Goal: Find specific page/section: Find specific page/section

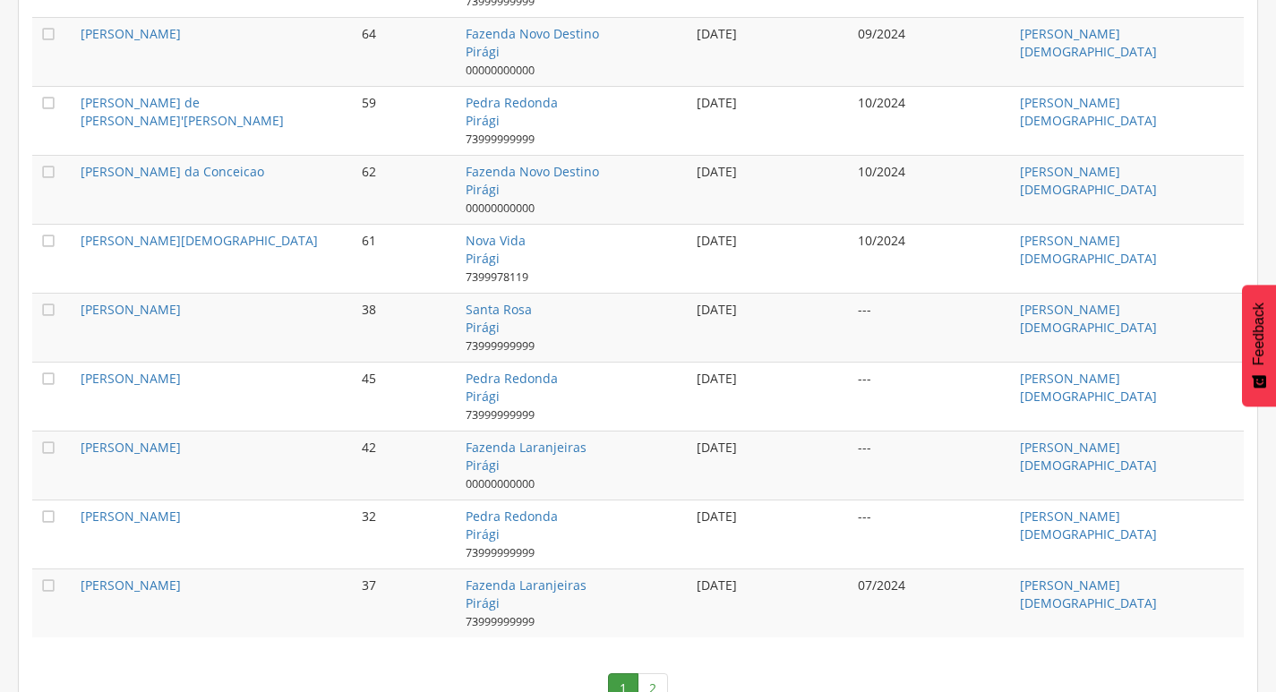
scroll to position [1831, 0]
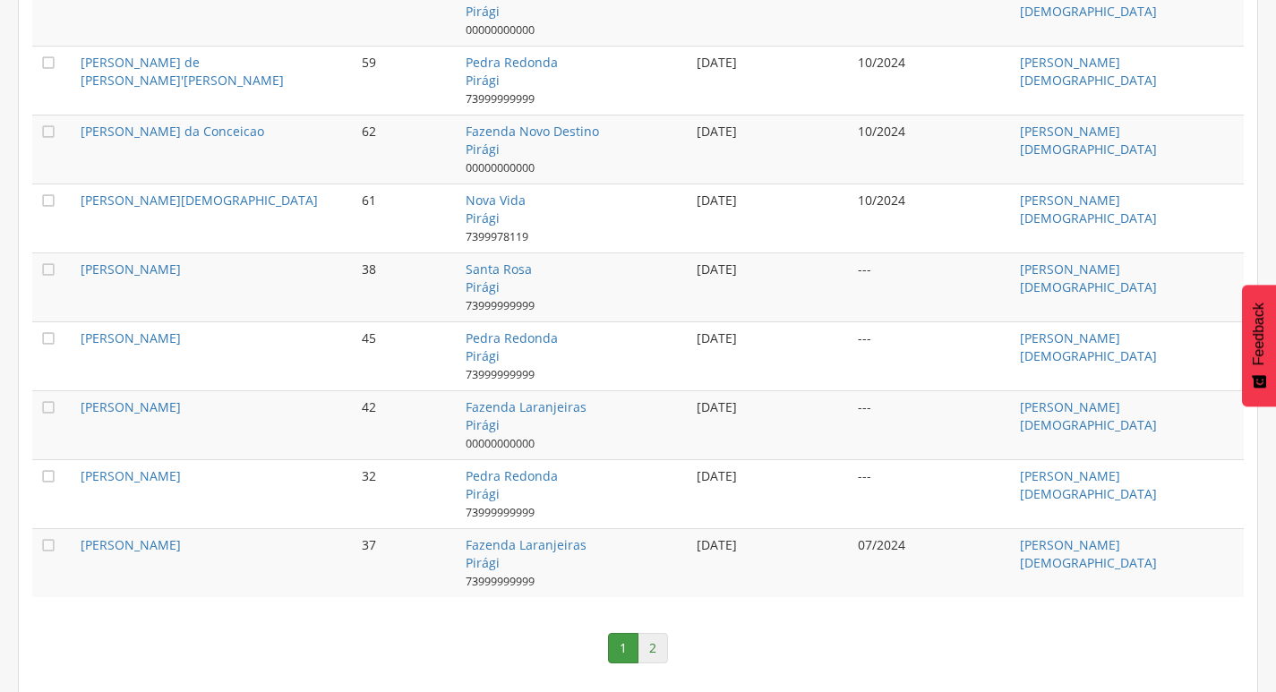
click at [656, 644] on link "2" at bounding box center [652, 648] width 30 height 30
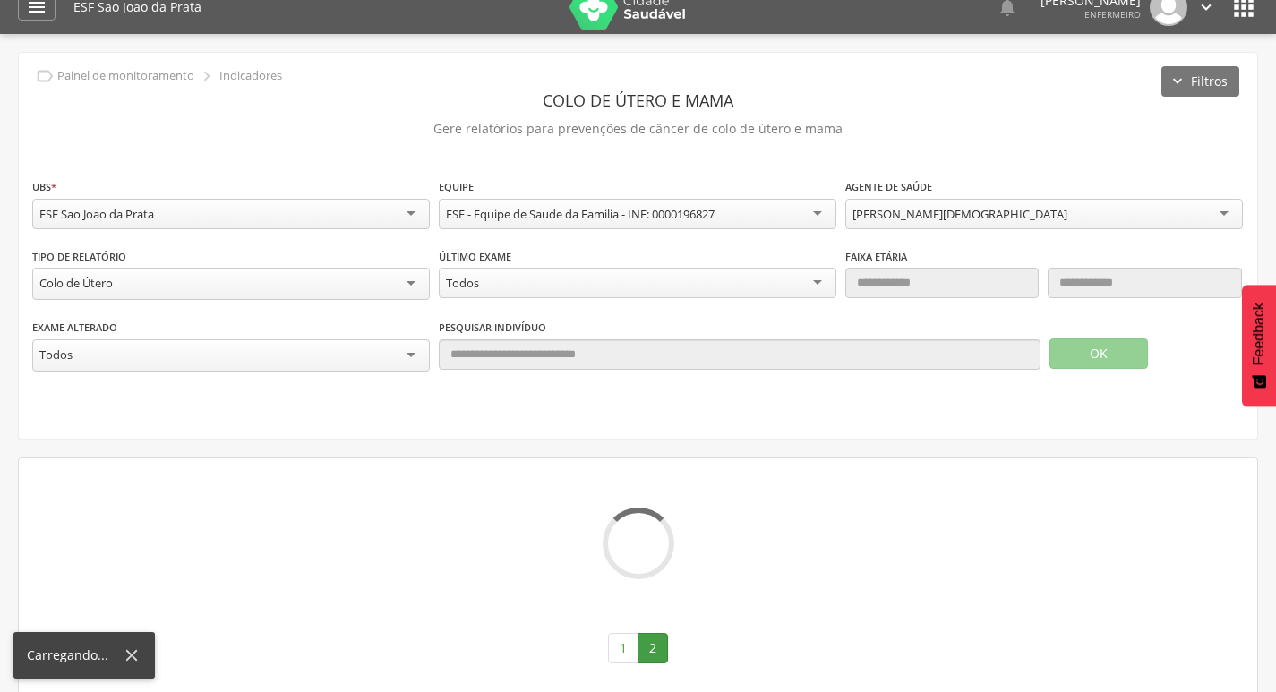
scroll to position [246, 0]
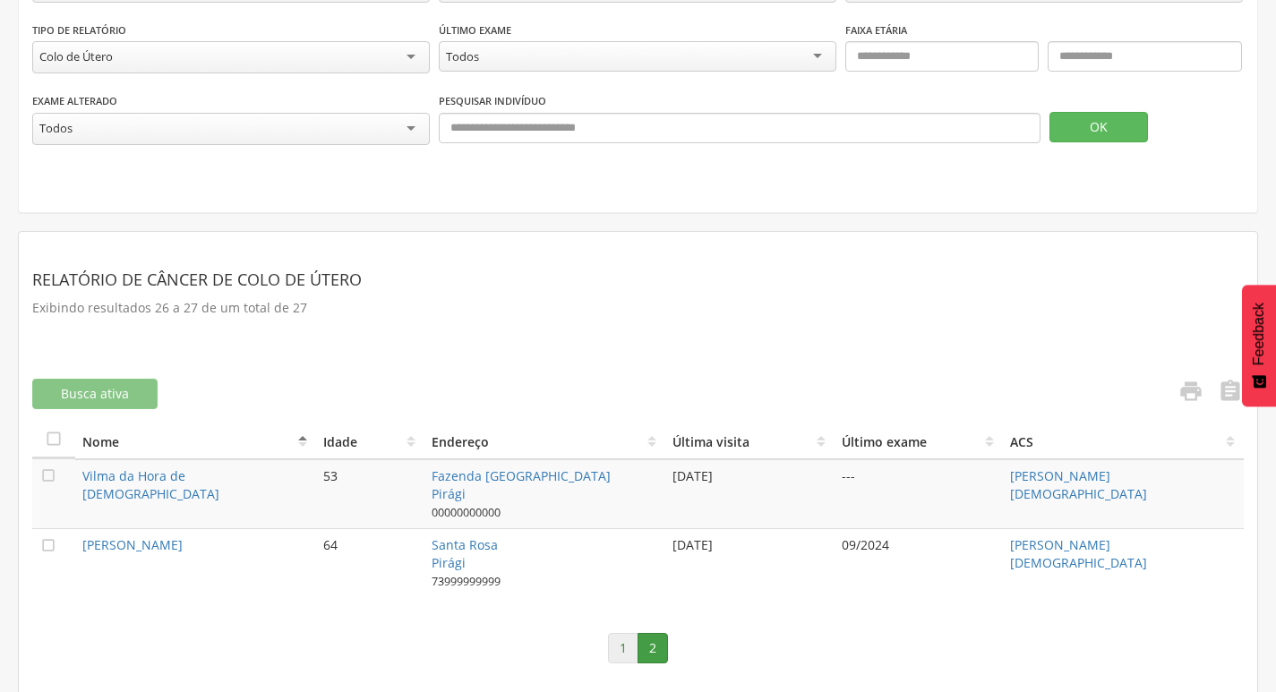
click at [621, 647] on link "1" at bounding box center [623, 648] width 30 height 30
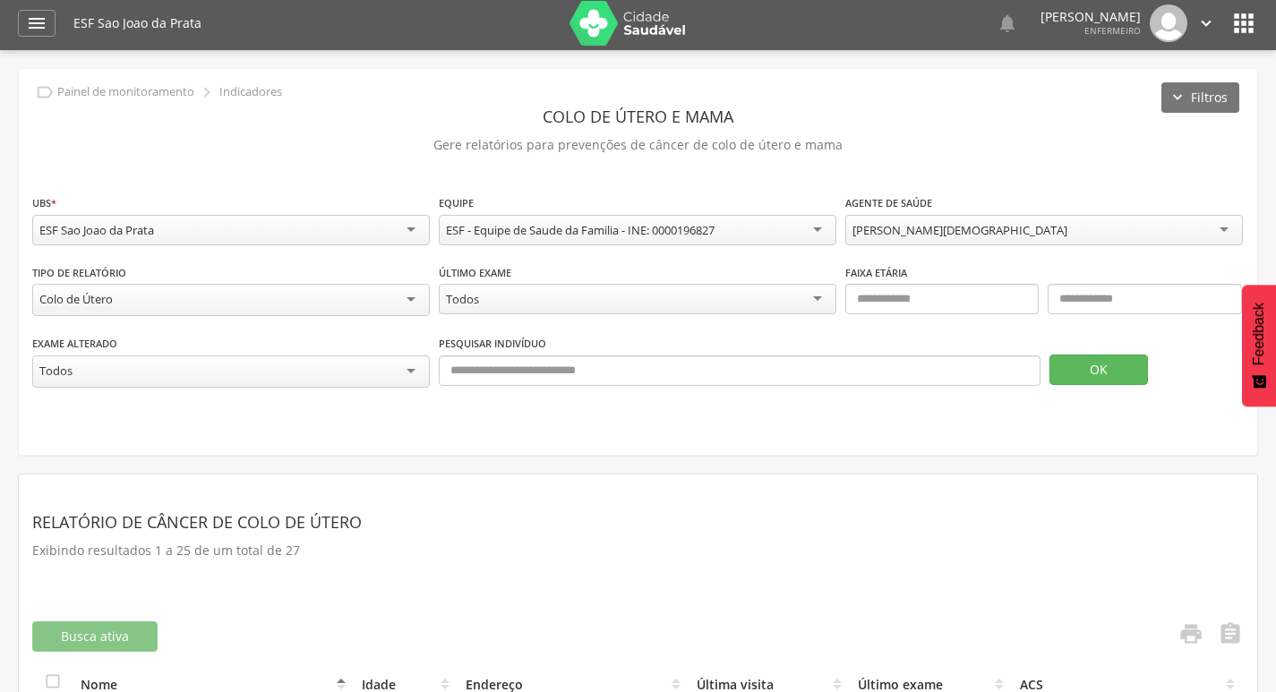
scroll to position [0, 0]
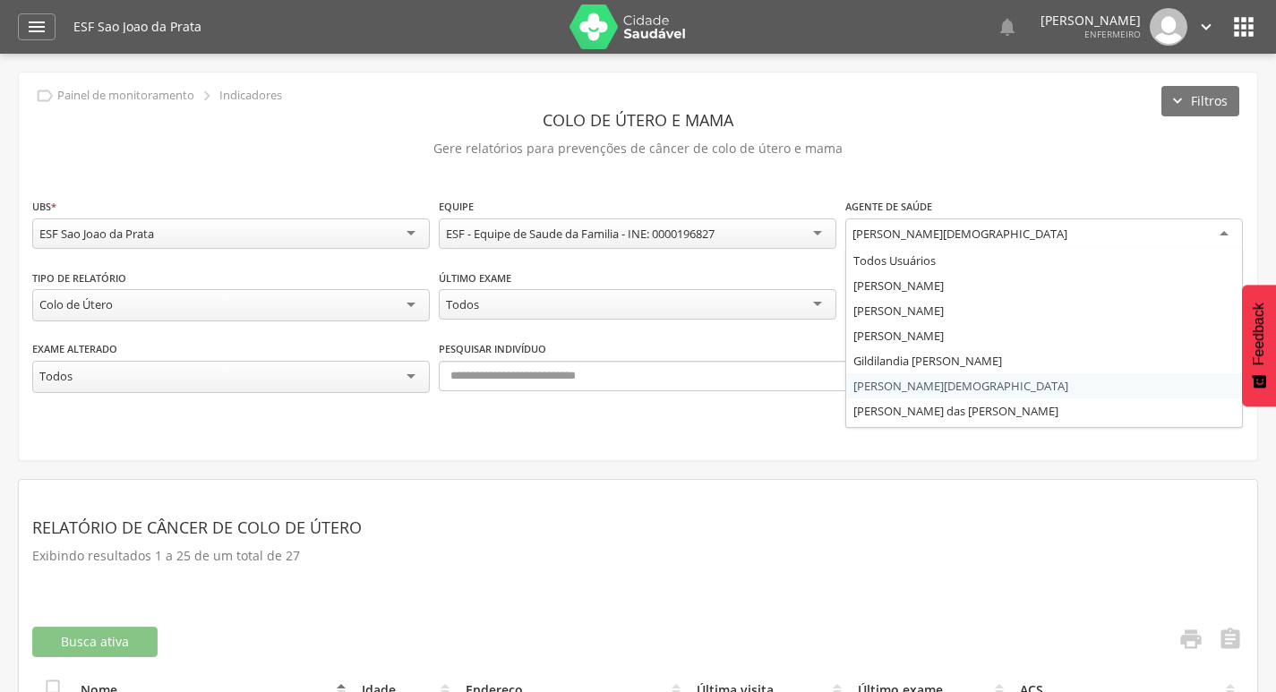
click at [918, 238] on div "Maria Silvana Evangelista Pinto dos Santos" at bounding box center [959, 234] width 215 height 16
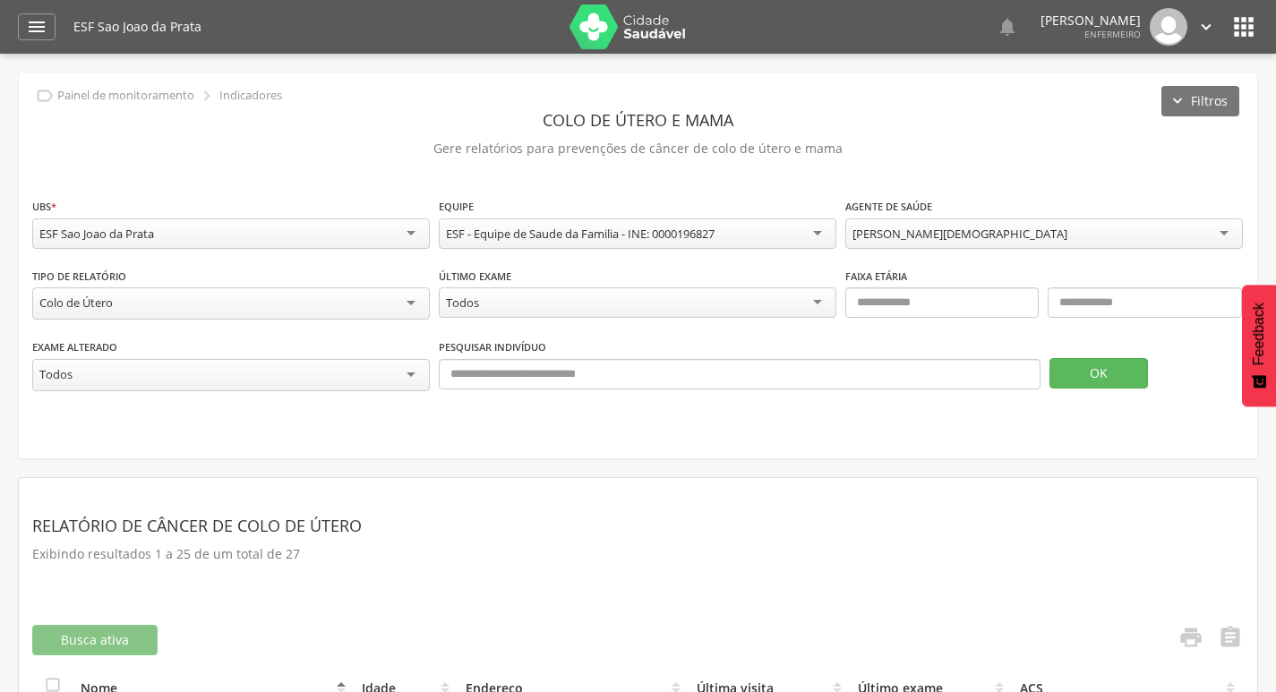
click at [945, 366] on fieldset "**********" at bounding box center [637, 303] width 1211 height 212
click at [1069, 378] on button "OK" at bounding box center [1098, 373] width 98 height 30
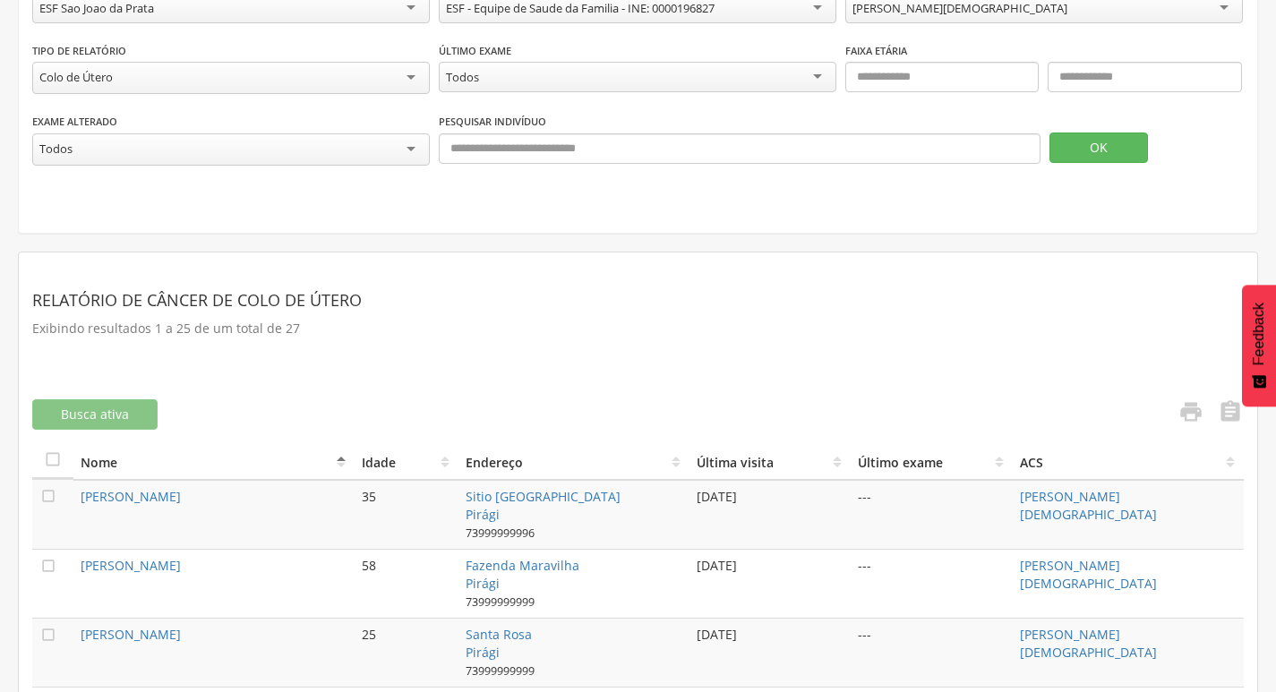
scroll to position [220, 0]
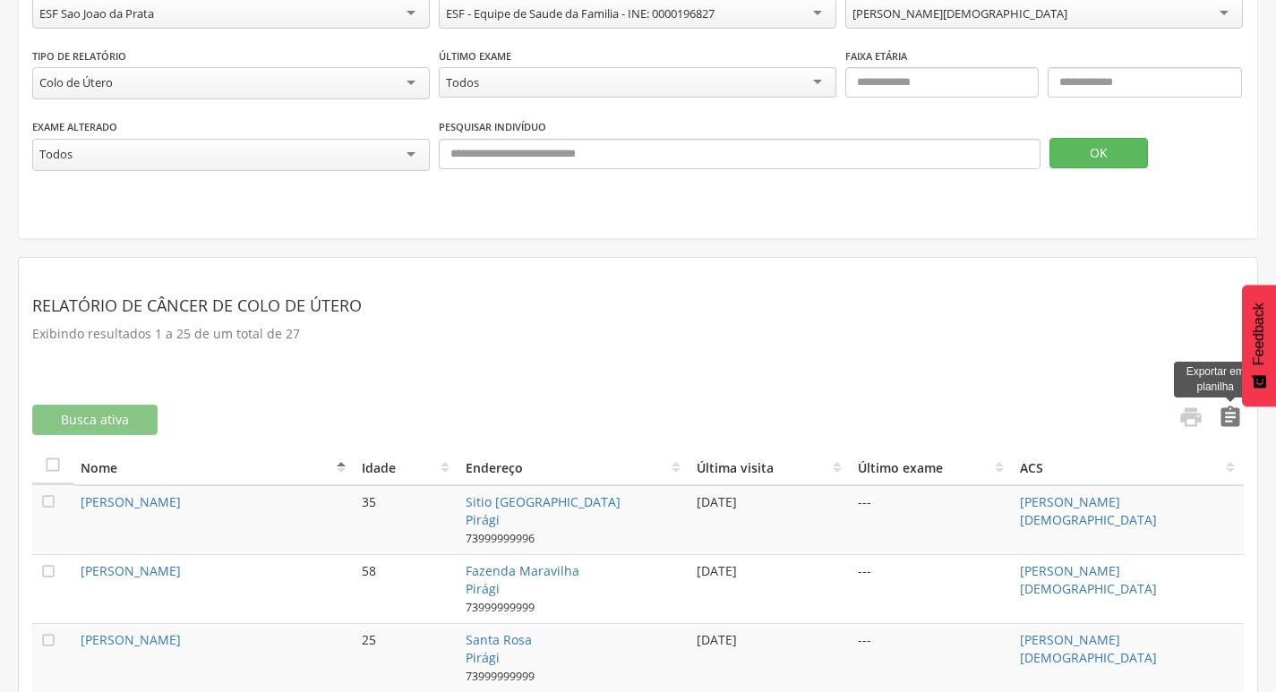
click at [1220, 416] on icon "" at bounding box center [1229, 417] width 25 height 25
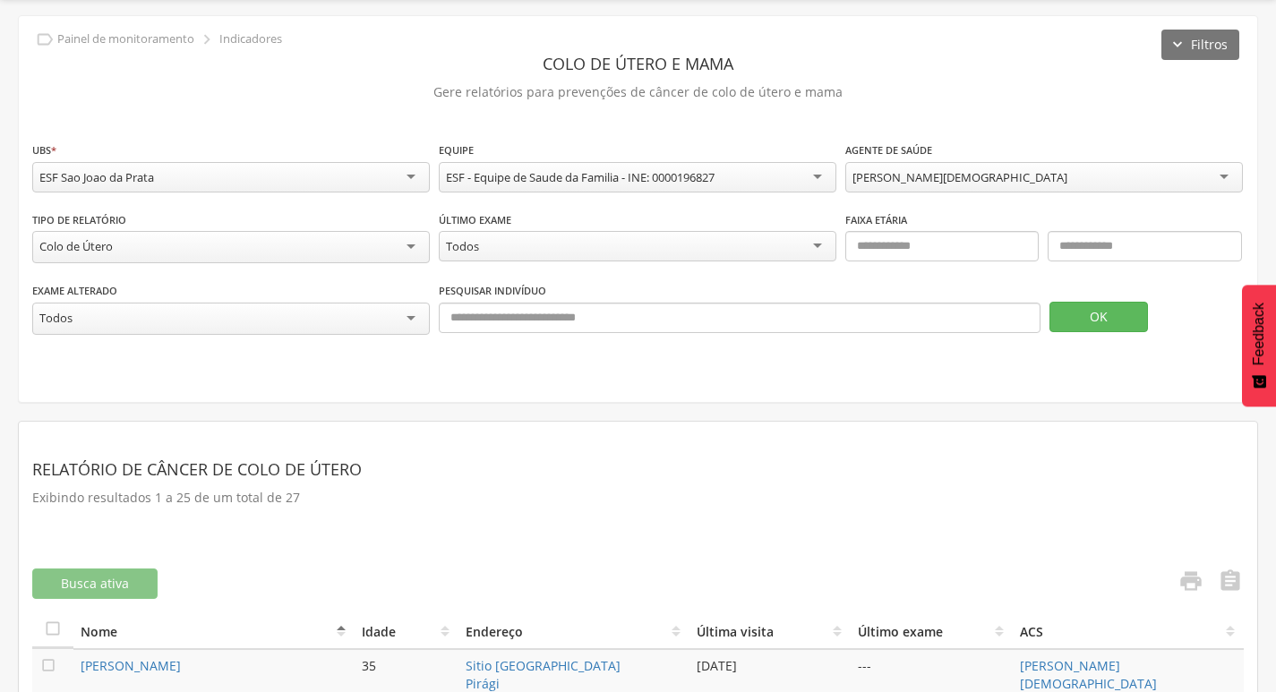
scroll to position [41, 0]
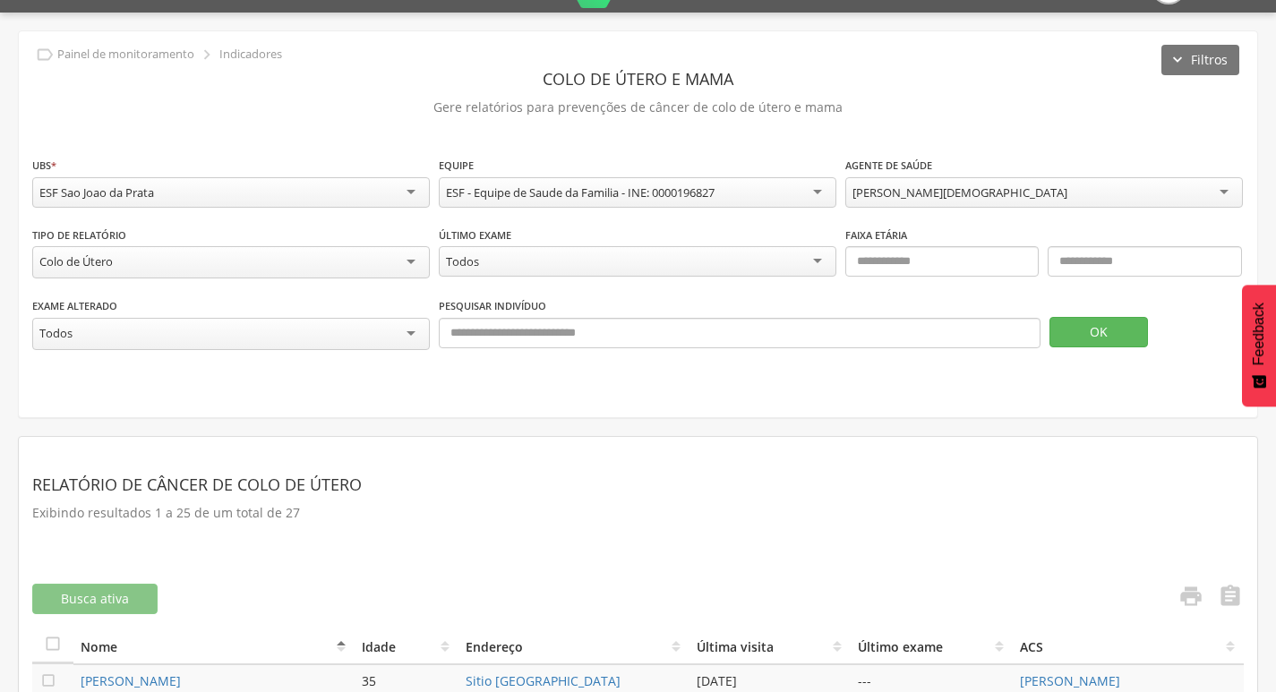
click at [969, 193] on div "Maria Silvana Evangelista Pinto dos Santos" at bounding box center [959, 192] width 215 height 16
click at [1067, 326] on button "OK" at bounding box center [1098, 332] width 98 height 30
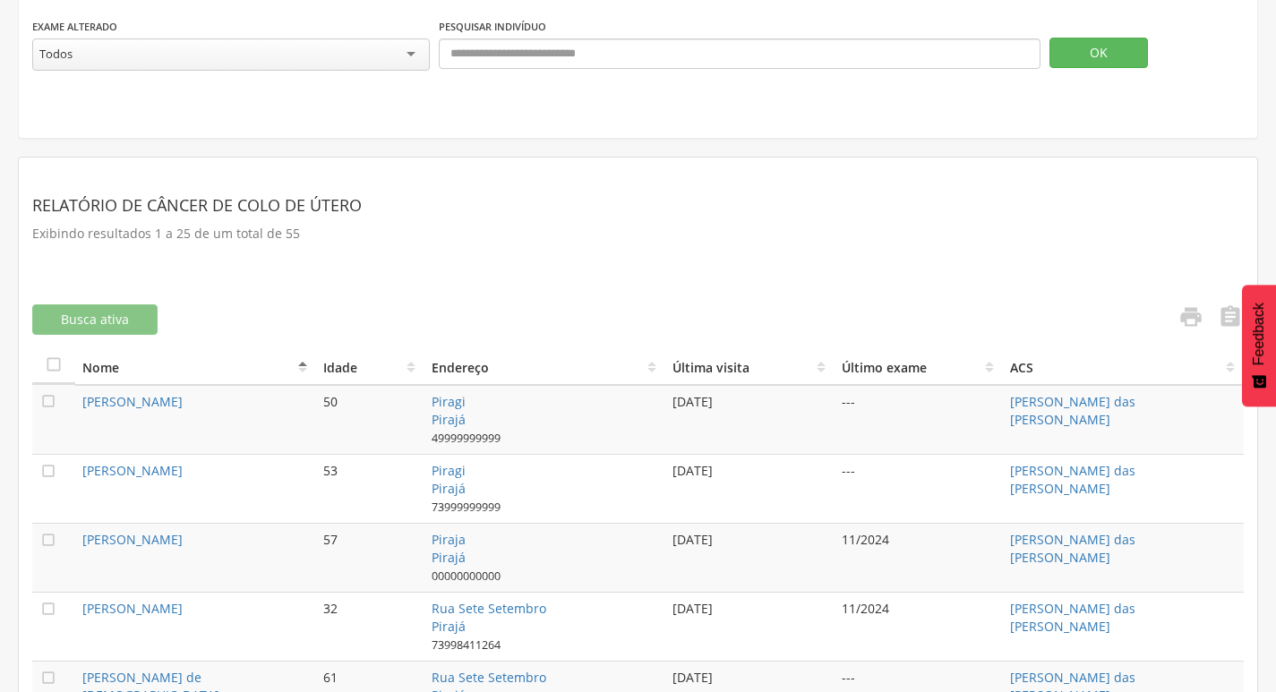
scroll to position [220, 0]
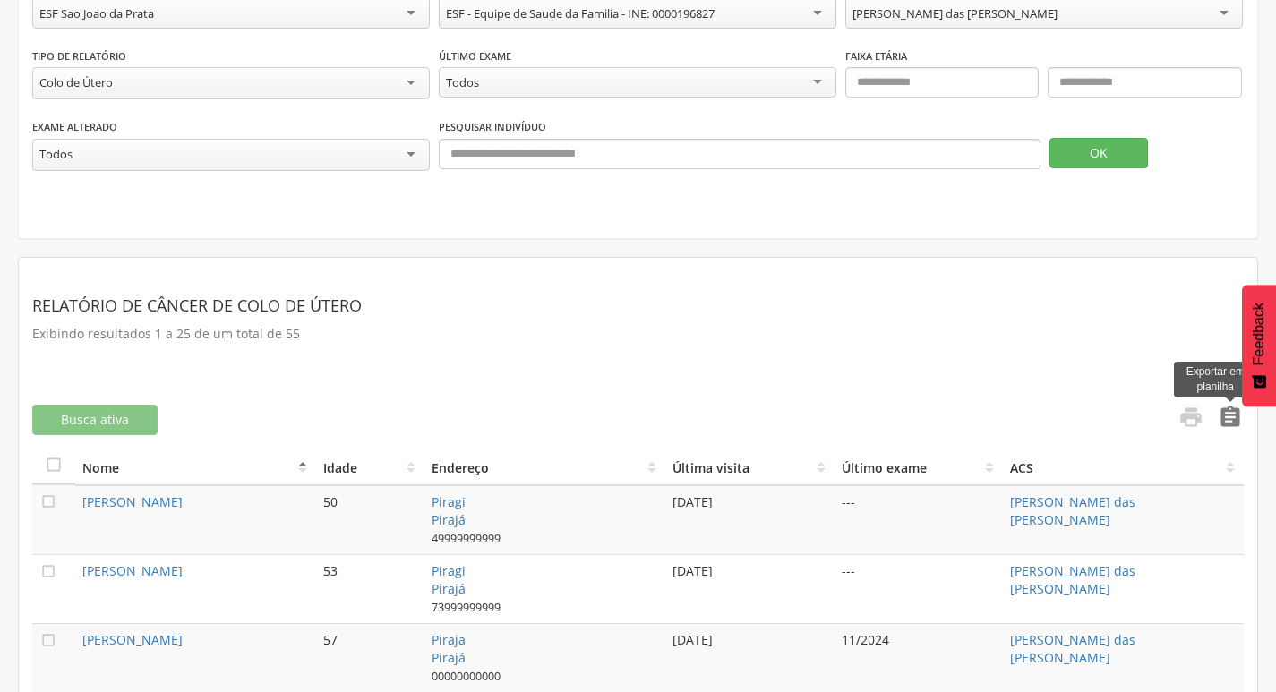
click at [1222, 407] on icon "" at bounding box center [1229, 417] width 25 height 25
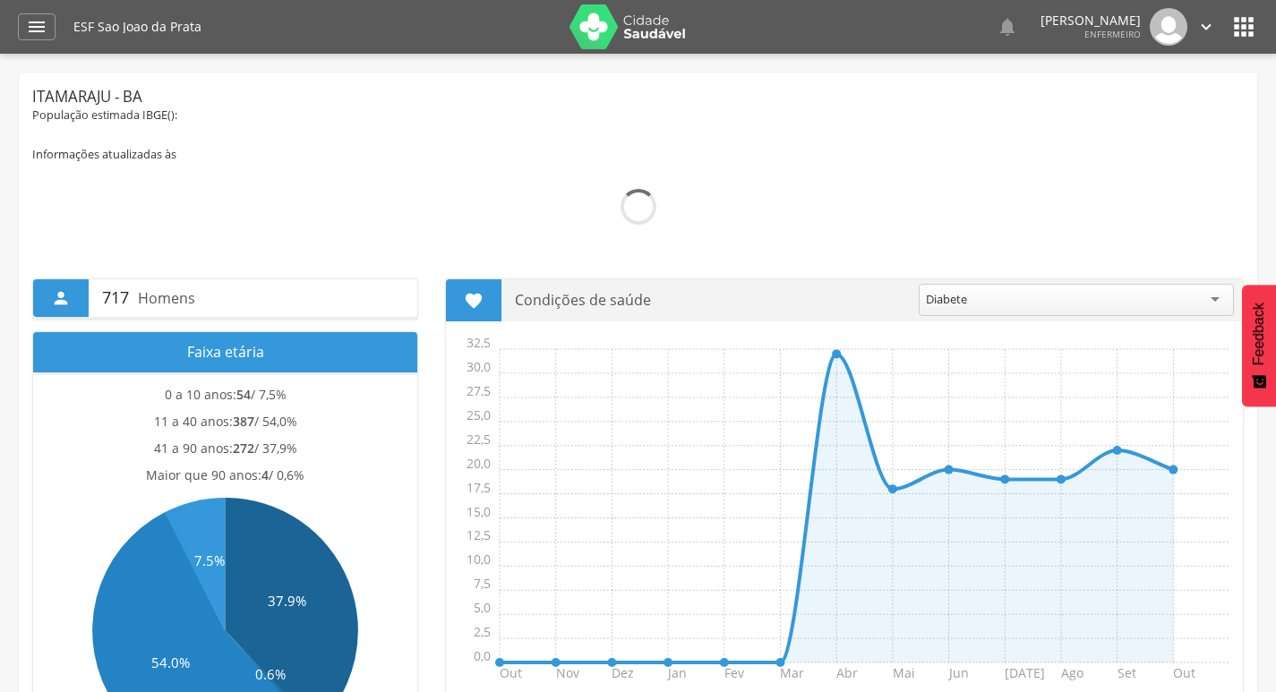
click at [1230, 23] on icon "" at bounding box center [1243, 27] width 29 height 29
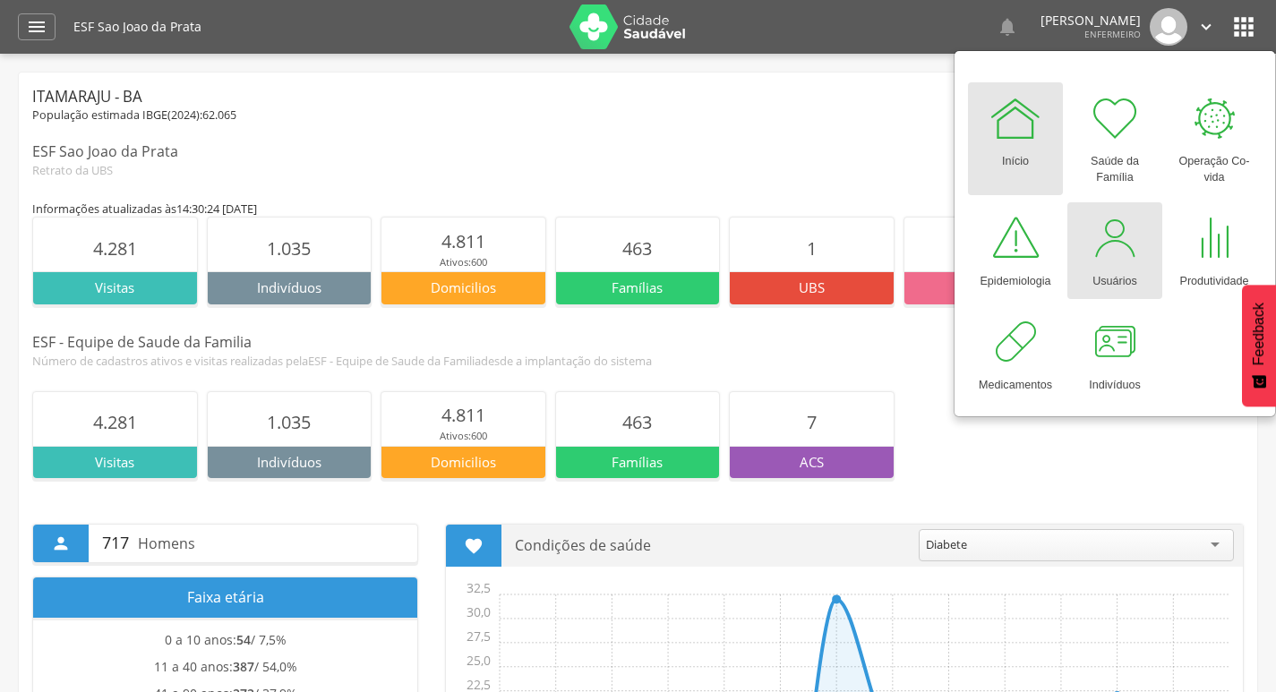
click at [1122, 271] on div "Usuários" at bounding box center [1114, 277] width 45 height 25
